Goal: Information Seeking & Learning: Learn about a topic

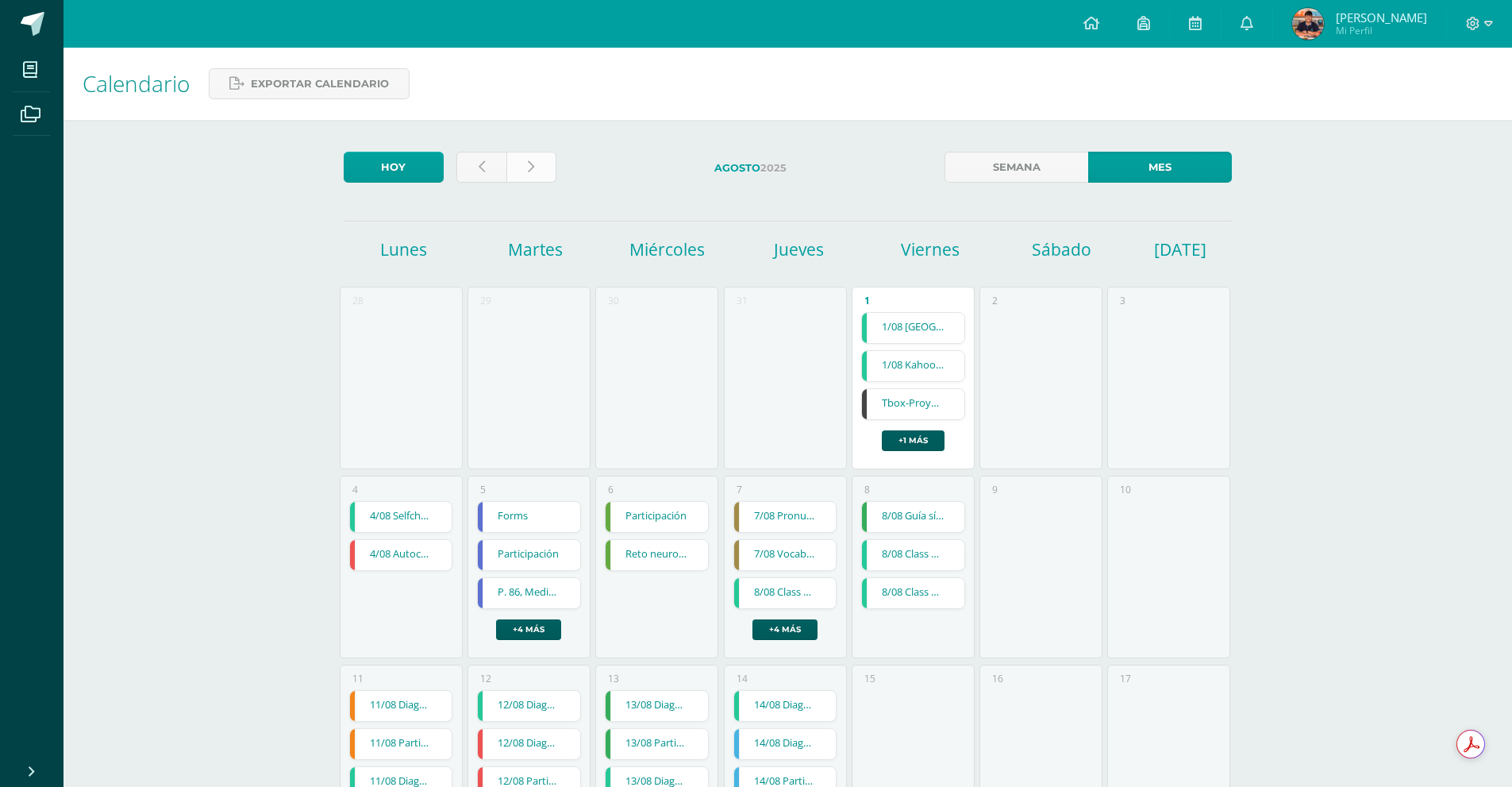
click at [538, 178] on link at bounding box center [531, 167] width 50 height 31
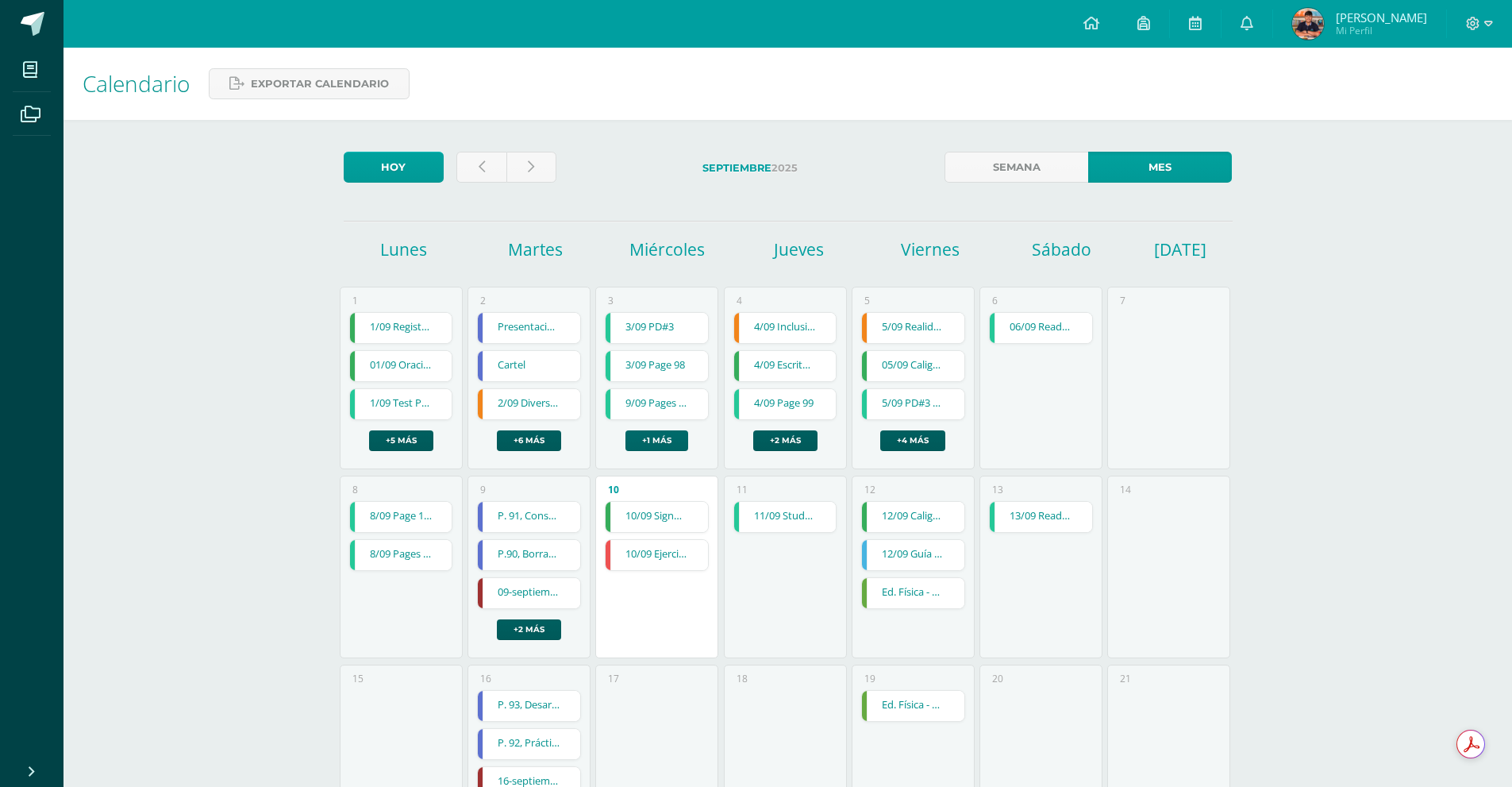
click at [640, 441] on link "+1 más" at bounding box center [657, 441] width 63 height 21
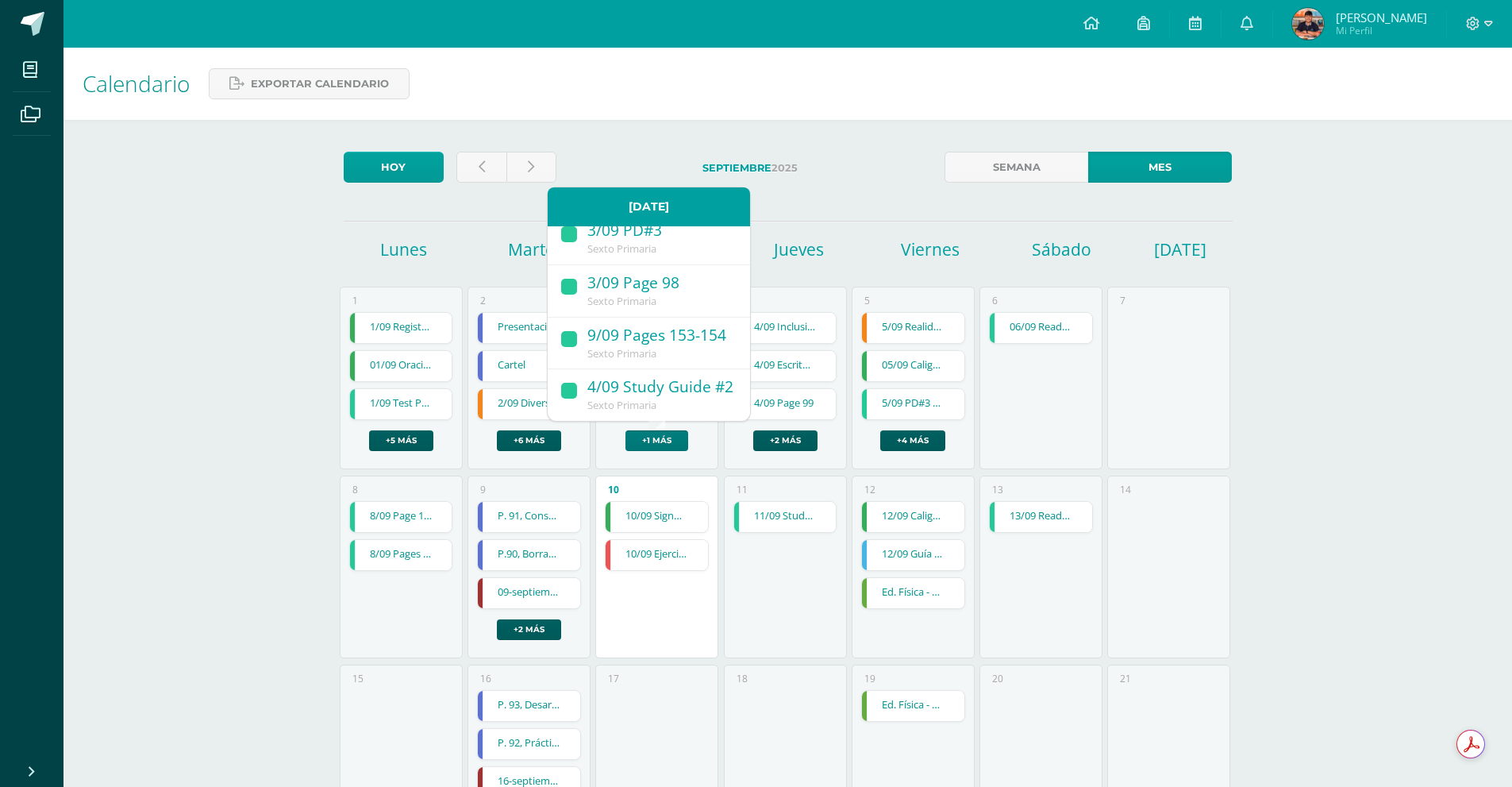
scroll to position [53, 0]
click at [310, 407] on div "Calendario Exportar calendario Hoy Septiembre 2025 Semana Mes Lunes Martes Miér…" at bounding box center [788, 655] width 1448 height 1216
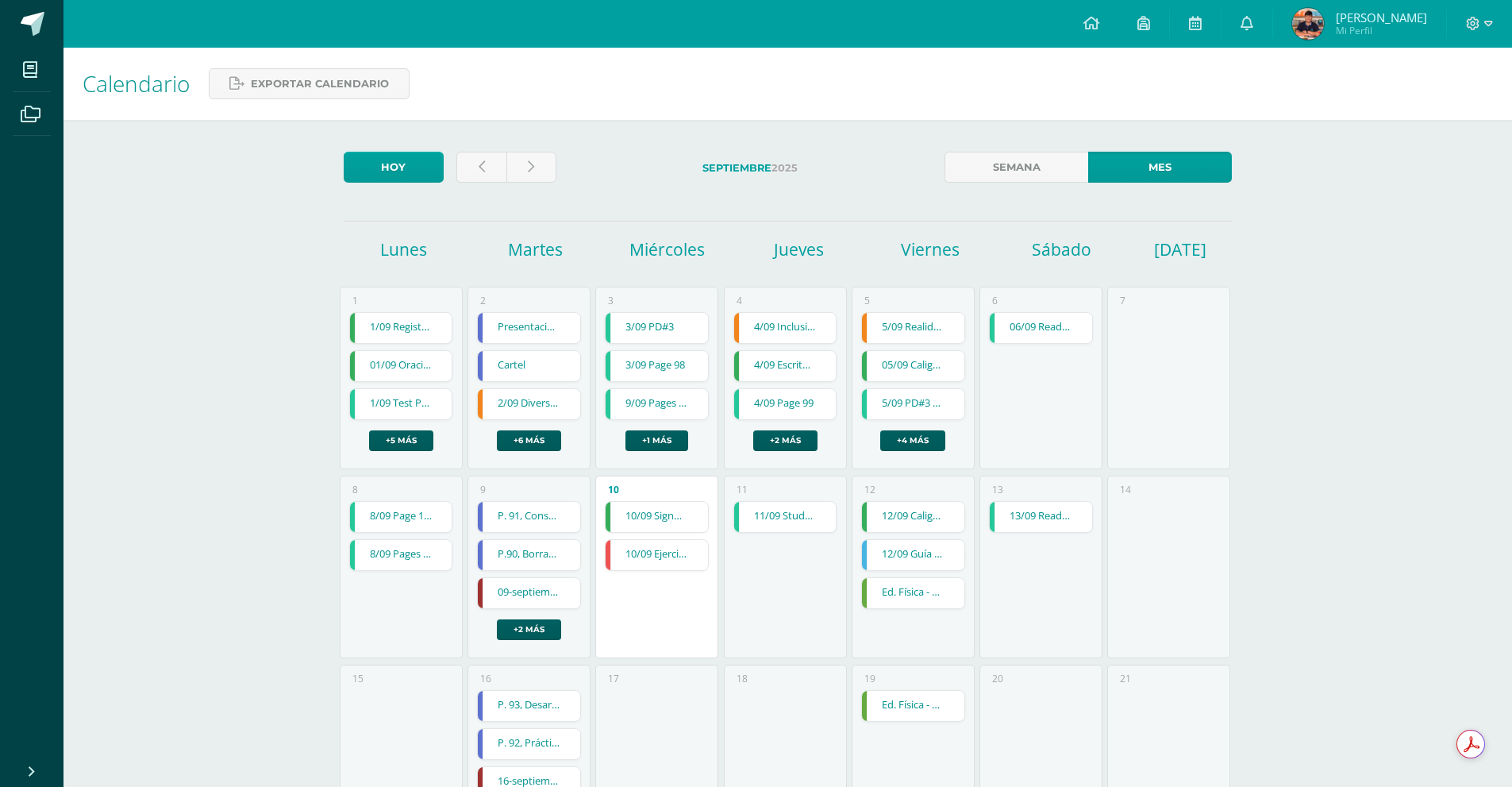
click at [925, 404] on link "5/09 PD#3 test" at bounding box center [913, 404] width 103 height 30
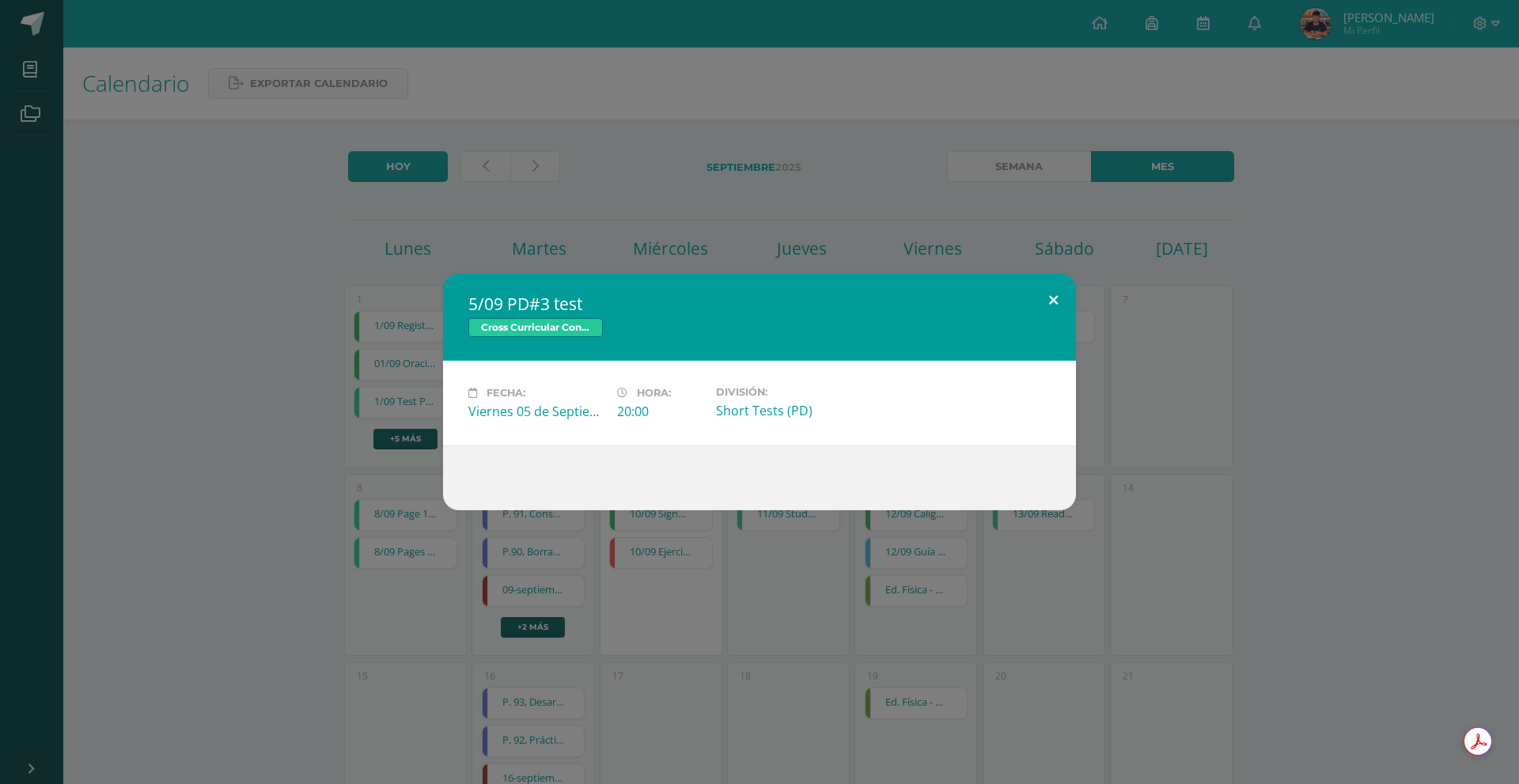
click at [1060, 294] on button at bounding box center [1053, 301] width 45 height 54
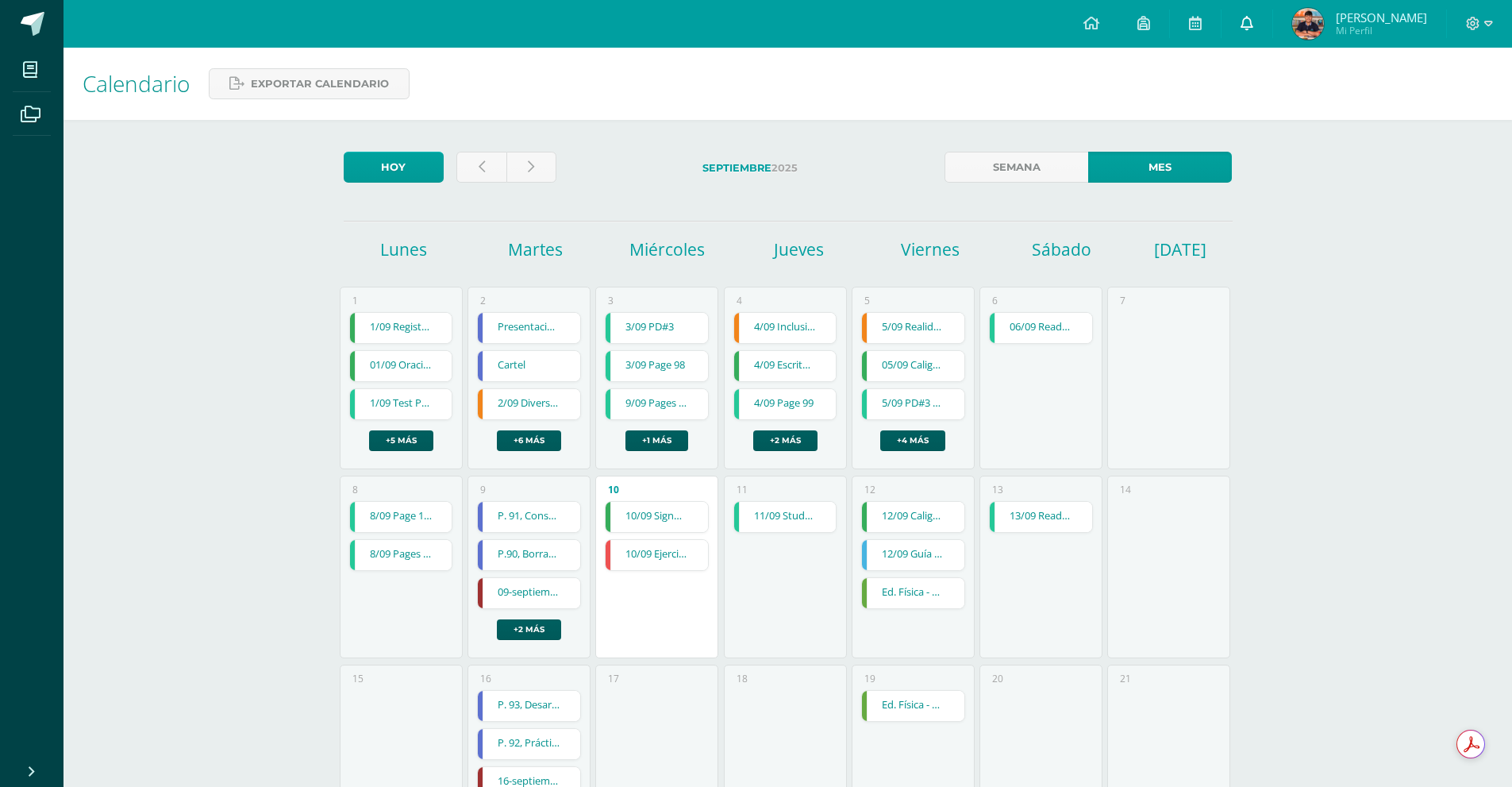
click at [1253, 26] on icon at bounding box center [1247, 23] width 13 height 15
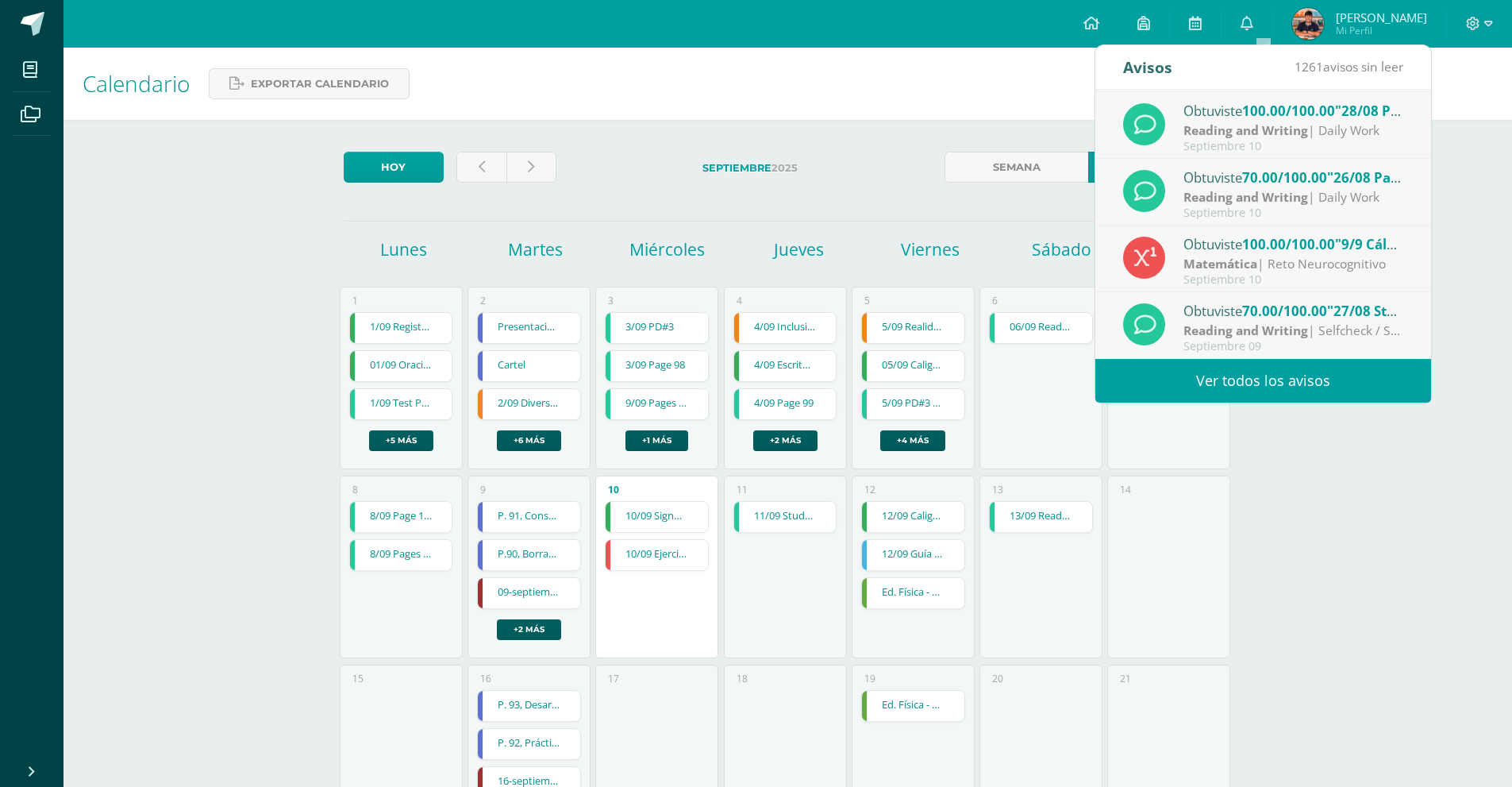
scroll to position [79, 0]
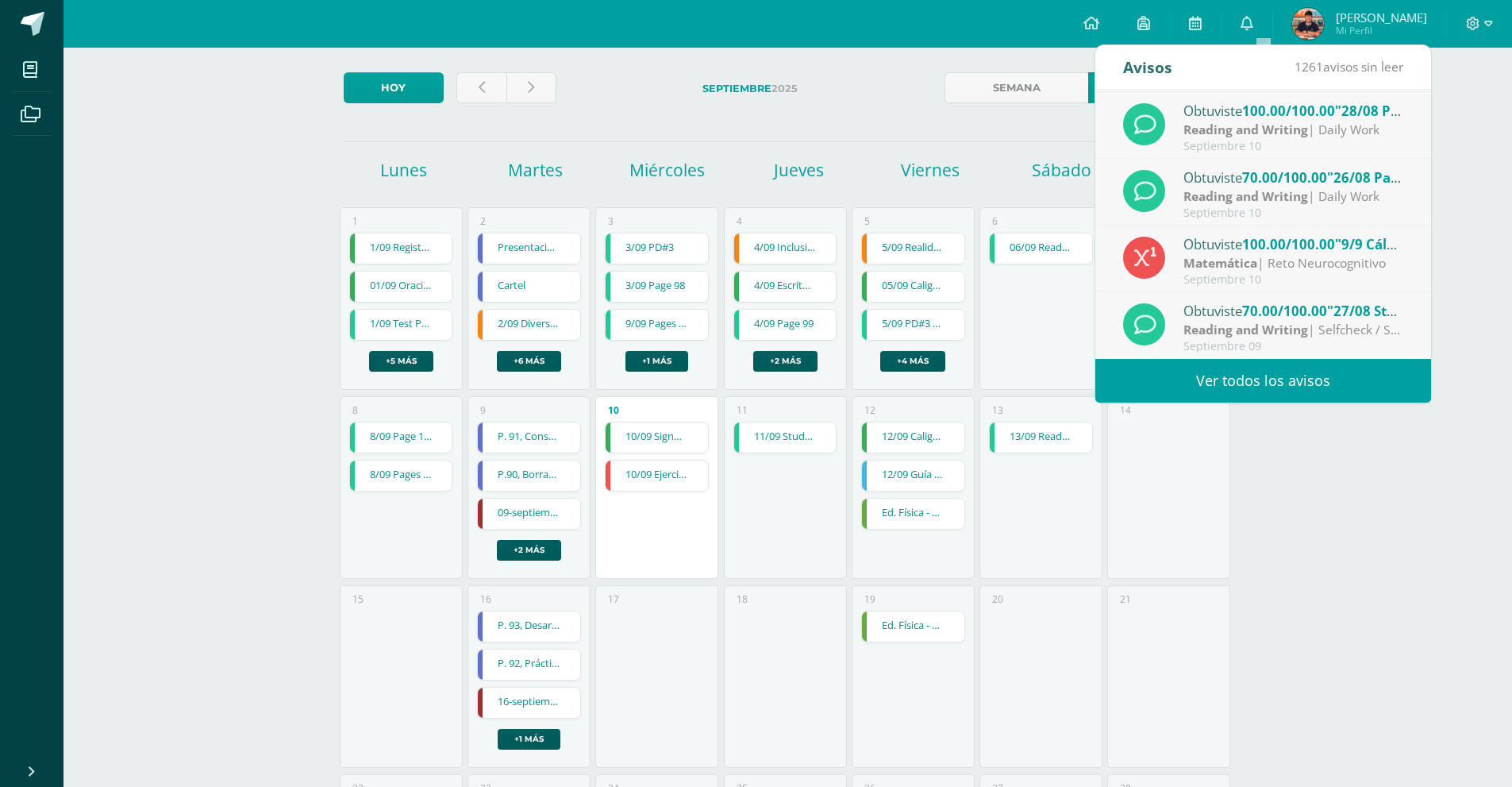
click at [1258, 384] on link "Ver todos los avisos" at bounding box center [1263, 381] width 336 height 44
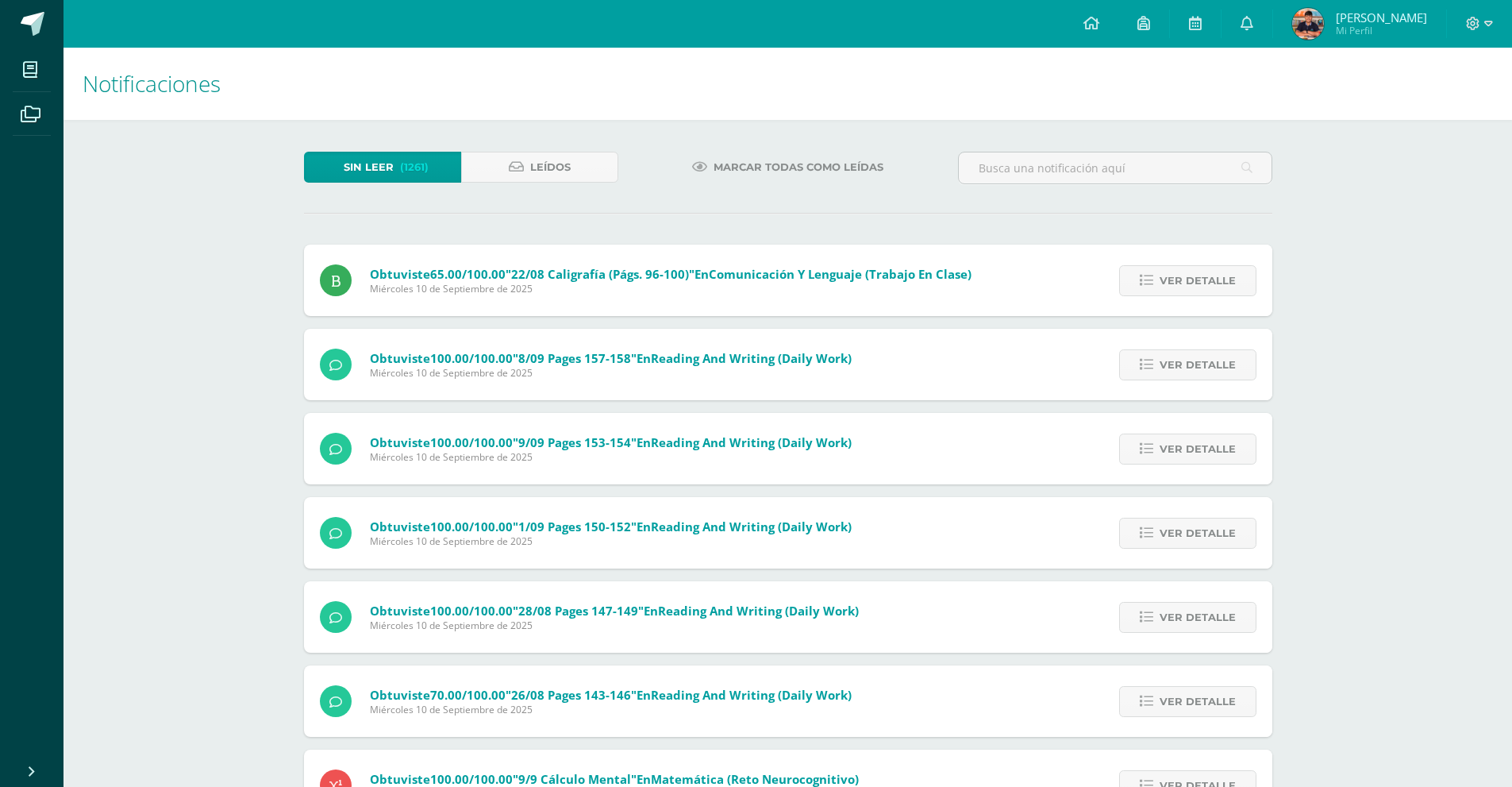
click at [383, 167] on span "Sin leer" at bounding box center [369, 167] width 50 height 29
click at [1099, 27] on icon at bounding box center [1092, 23] width 16 height 15
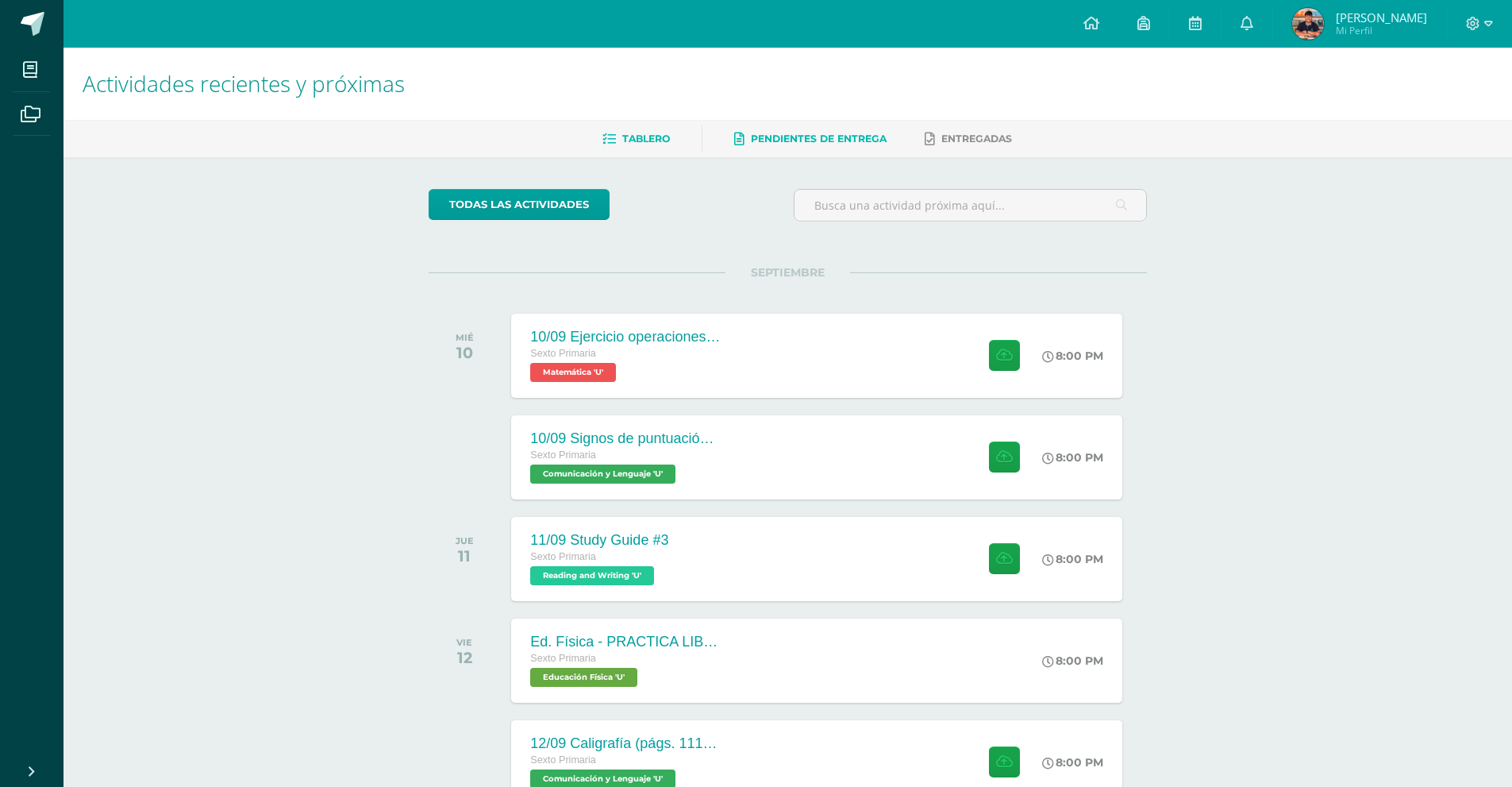
click at [818, 146] on link "Pendientes de entrega" at bounding box center [810, 138] width 152 height 25
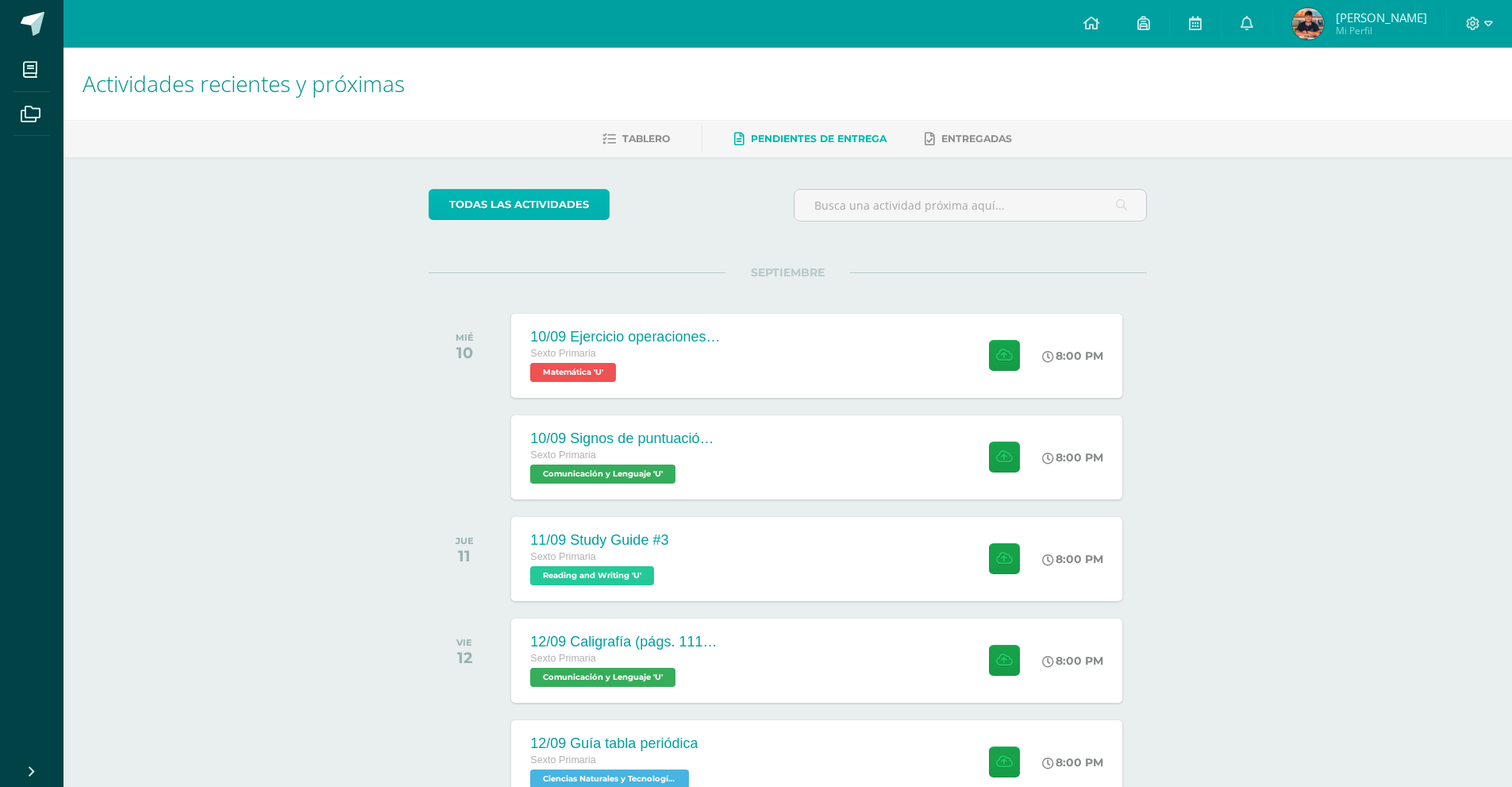
click at [530, 199] on link "todas las Actividades" at bounding box center [519, 205] width 181 height 31
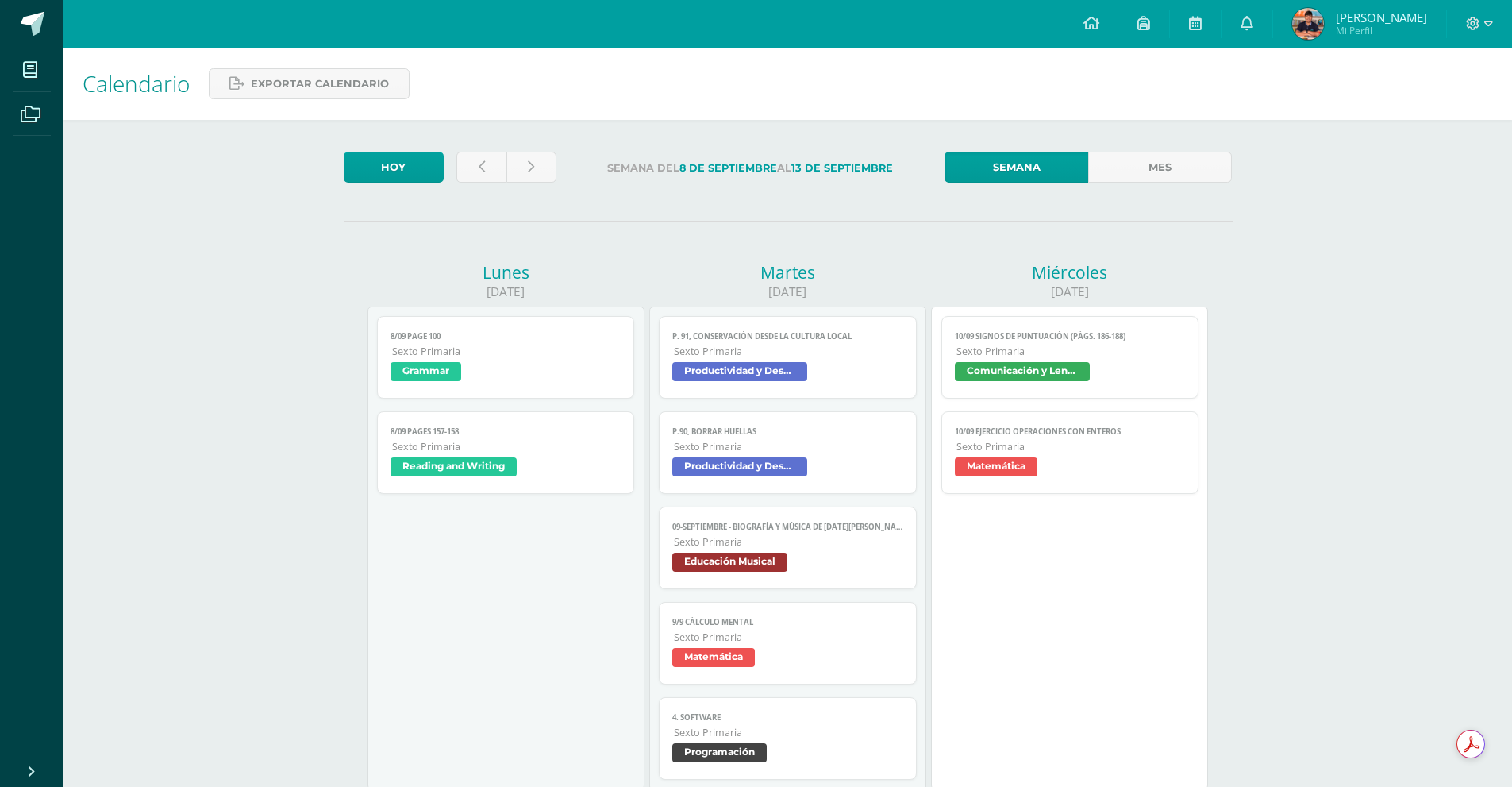
click at [482, 462] on span "Reading and Writing" at bounding box center [454, 467] width 126 height 19
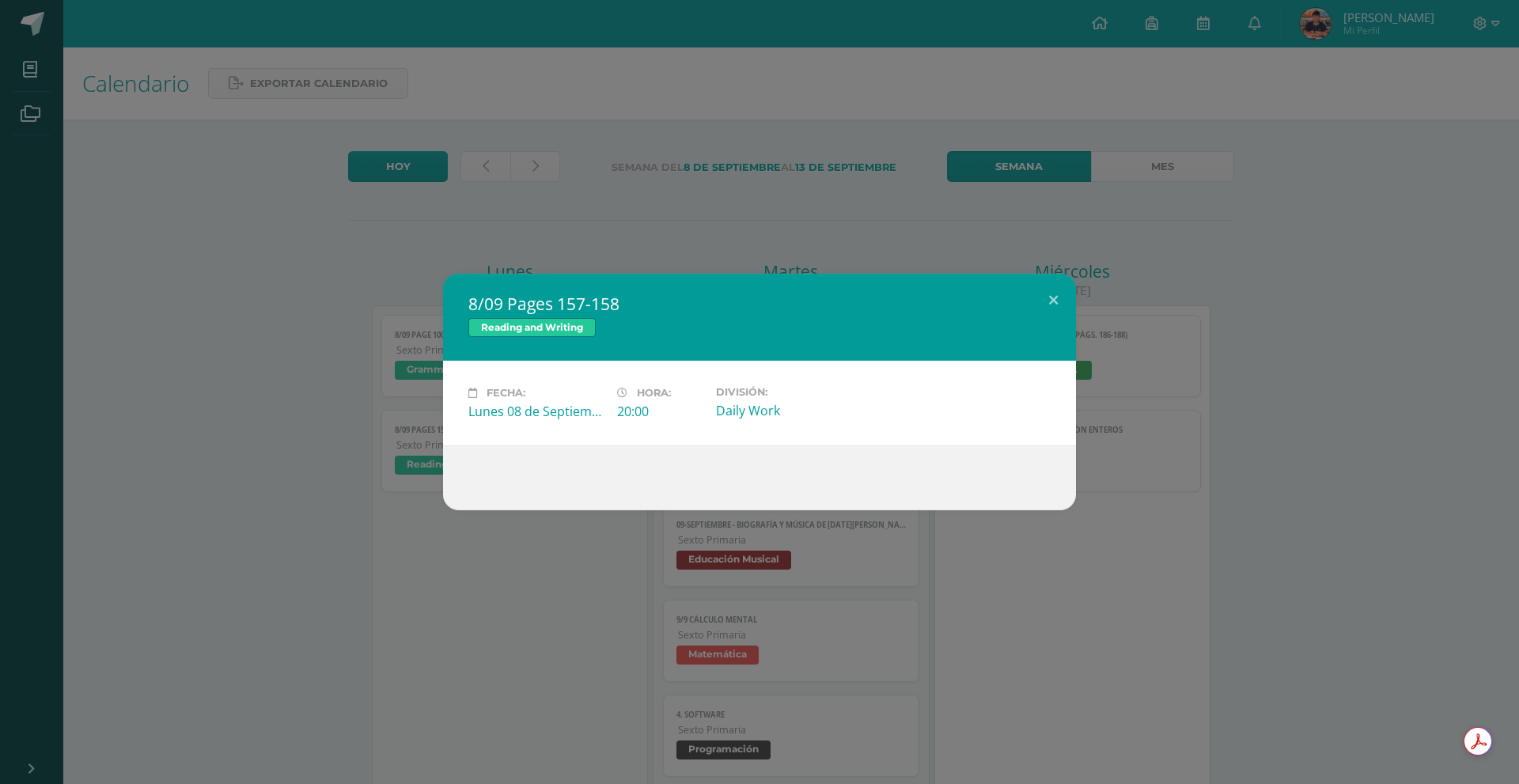
drag, startPoint x: 479, startPoint y: 417, endPoint x: 860, endPoint y: 406, distance: 381.2
click at [860, 406] on div "Fecha: [DATE] Hora: 20:00 División: Daily Work" at bounding box center [759, 403] width 595 height 34
click at [832, 413] on div "Daily Work" at bounding box center [783, 411] width 136 height 18
click at [345, 596] on div "8/09 Pages 157-158 Reading and Writing Fecha: Lunes 08 de Septiembre Hora: 20:0…" at bounding box center [759, 392] width 1519 height 784
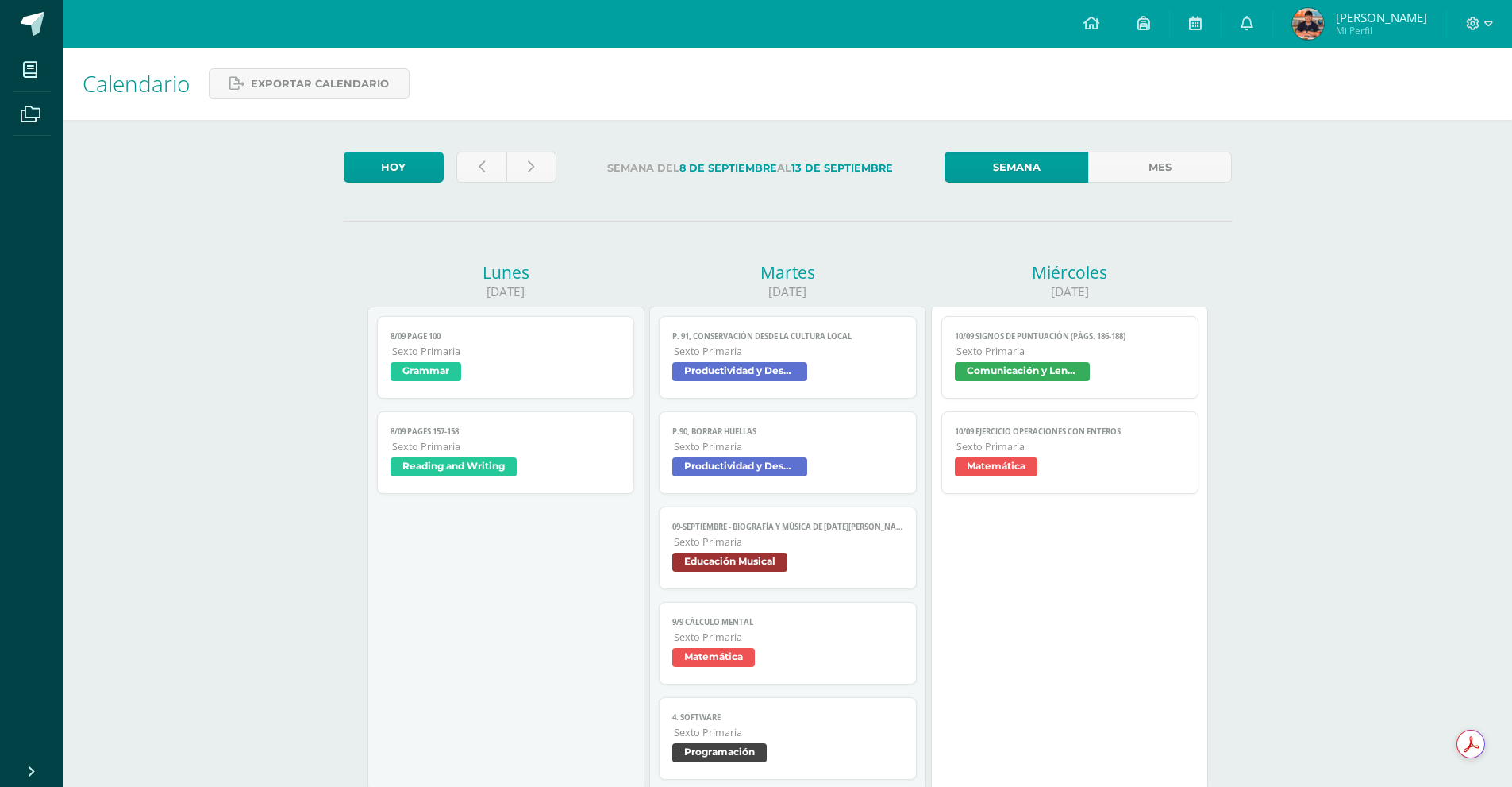
click at [521, 356] on span "Sexto Primaria" at bounding box center [507, 351] width 230 height 14
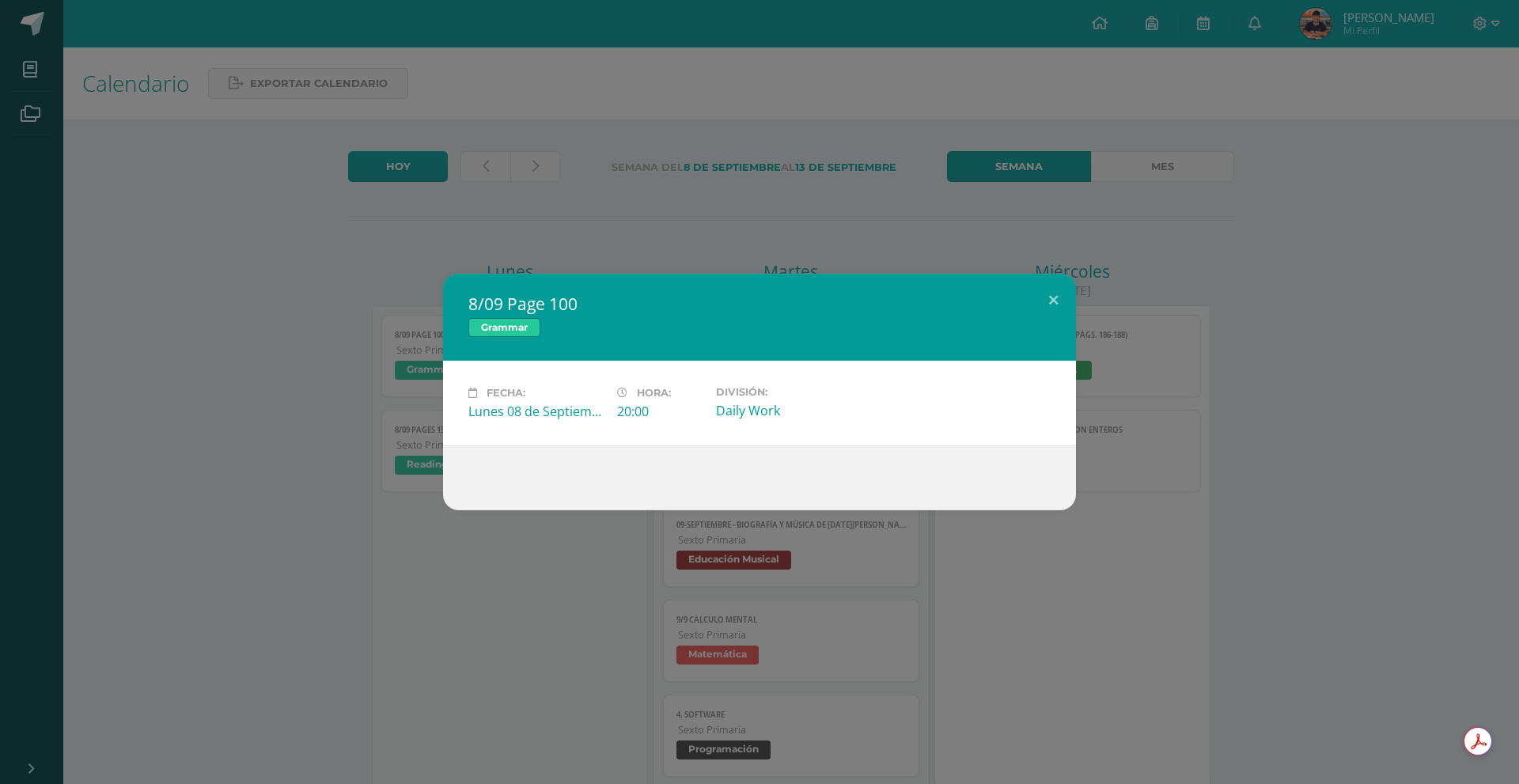
click at [355, 552] on div "8/09 Page 100 Grammar Fecha: Lunes 08 de Septiembre Hora: 20:00 División: Daily…" at bounding box center [759, 392] width 1519 height 784
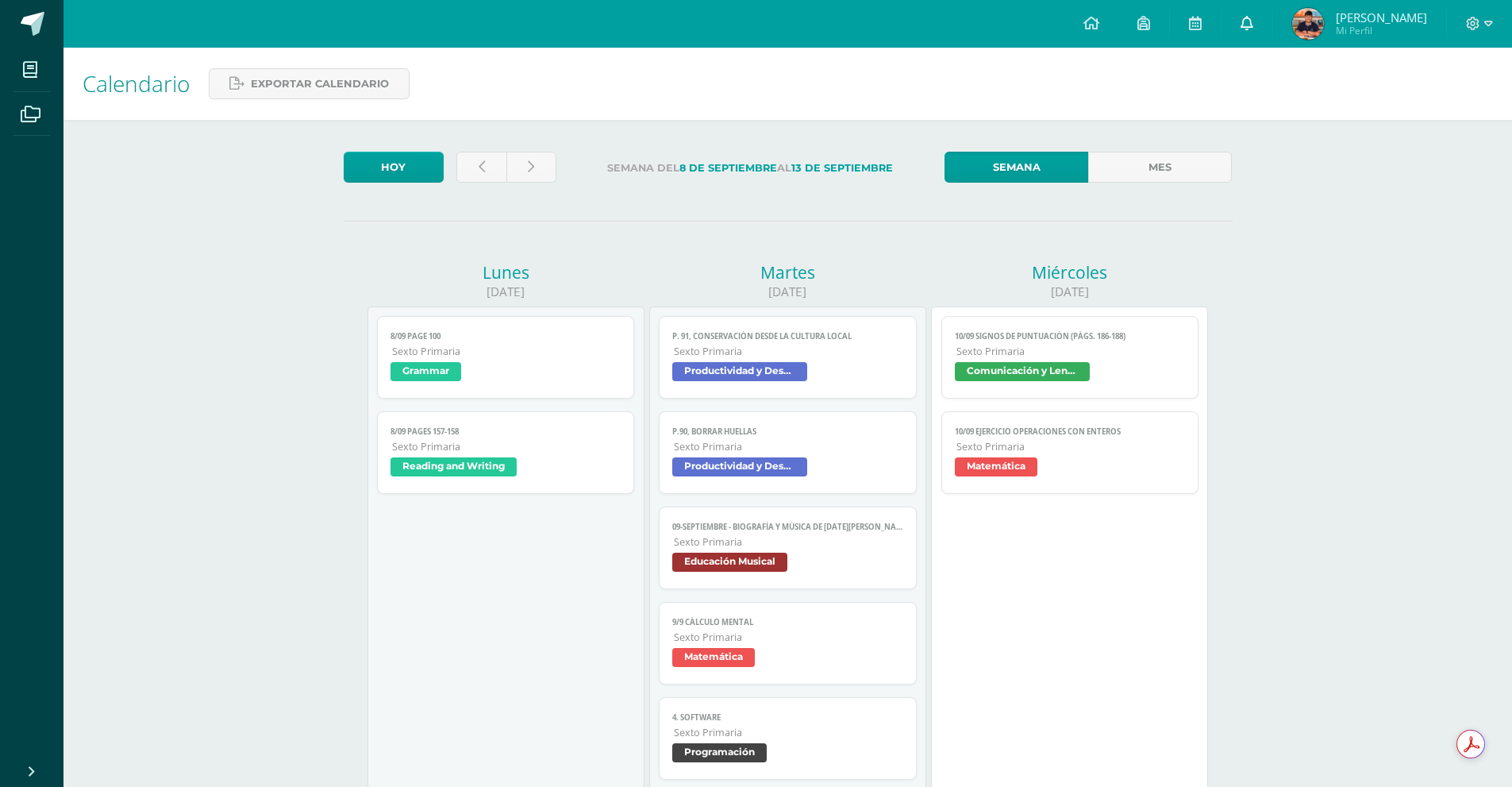
click at [1253, 30] on span at bounding box center [1247, 24] width 13 height 18
